Goal: Find specific page/section: Find specific page/section

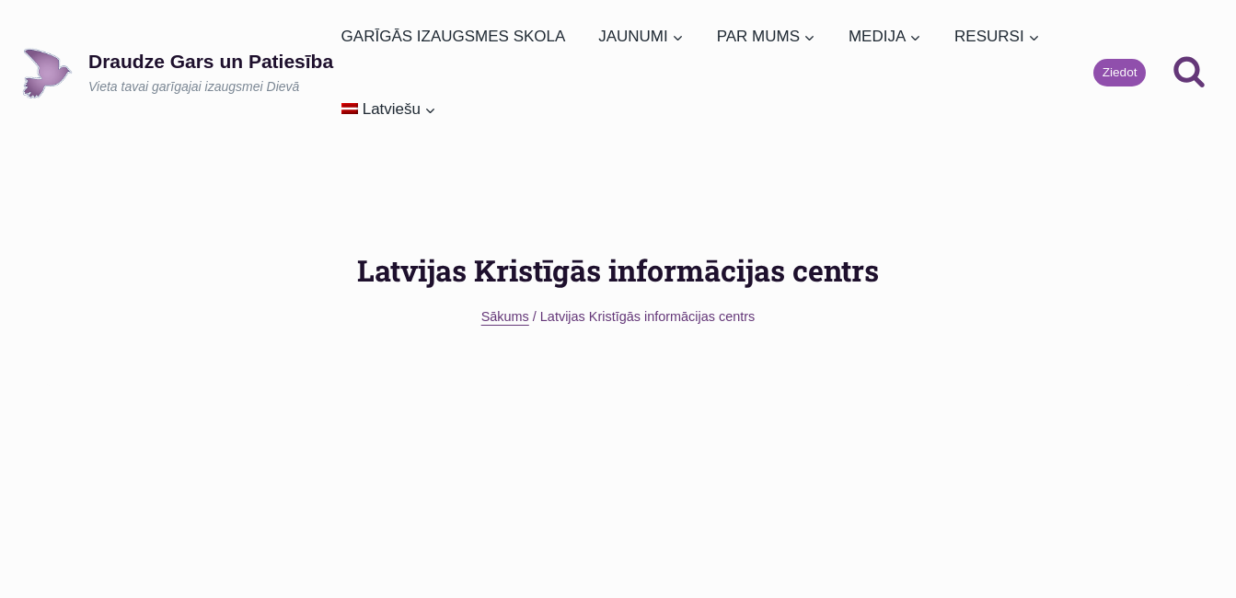
click at [503, 318] on span "Sākums" at bounding box center [505, 316] width 48 height 15
click at [997, 141] on link "Grāmatas" at bounding box center [1039, 147] width 184 height 50
